Goal: Find specific page/section: Find specific page/section

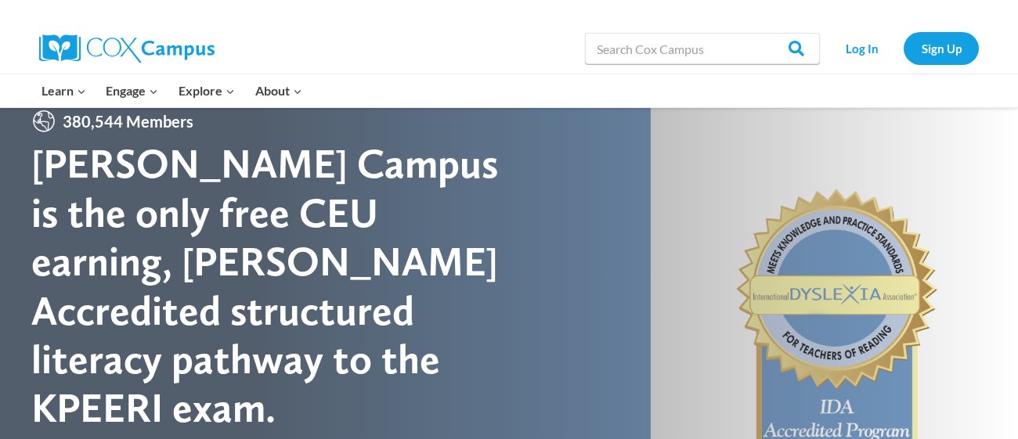
scroll to position [31, 0]
click at [869, 55] on link "Log In" at bounding box center [862, 48] width 68 height 32
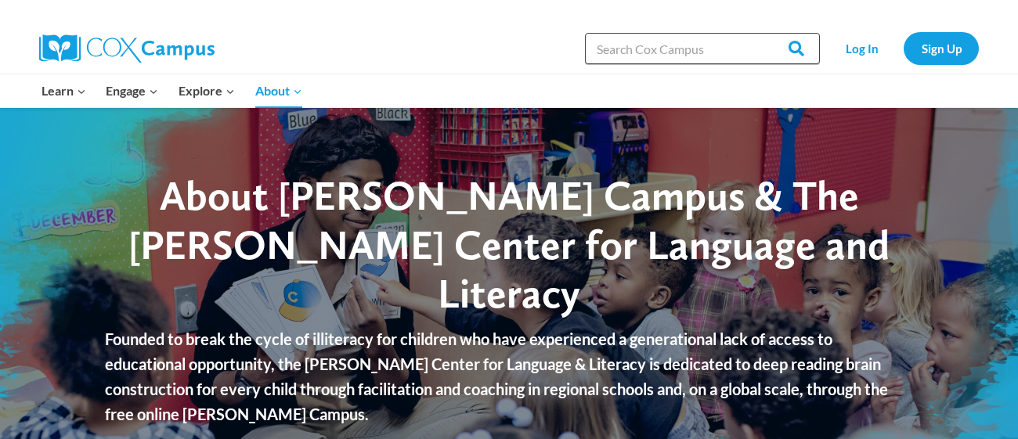
click at [617, 55] on input "Search in [URL][DOMAIN_NAME]" at bounding box center [702, 48] width 235 height 31
click at [878, 52] on link "Log In" at bounding box center [862, 48] width 68 height 32
